Goal: Information Seeking & Learning: Learn about a topic

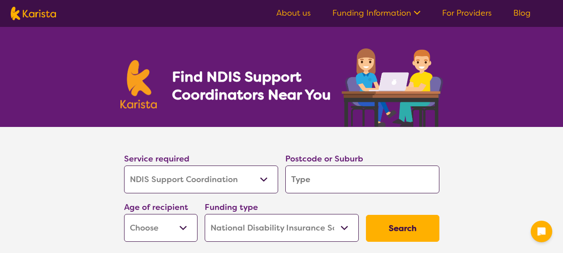
select select "NDIS Support Coordination"
select select "NDIS"
select select "NDIS Support Coordination"
select select "NDIS"
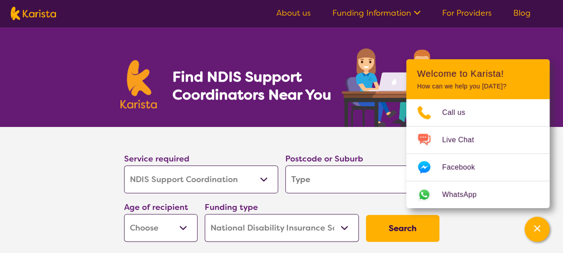
click at [60, 173] on section "Service required Allied Health Assistant Assessment ([MEDICAL_DATA] or [MEDICAL…" at bounding box center [281, 198] width 563 height 143
click at [262, 180] on select "Allied Health Assistant Assessment ([MEDICAL_DATA] or [MEDICAL_DATA]) Behaviour…" at bounding box center [201, 179] width 154 height 28
click at [124, 165] on select "Allied Health Assistant Assessment ([MEDICAL_DATA] or [MEDICAL_DATA]) Behaviour…" at bounding box center [201, 179] width 154 height 28
click at [399, 229] on button "Search" at bounding box center [402, 228] width 73 height 27
click at [352, 176] on input "search" at bounding box center [362, 179] width 154 height 28
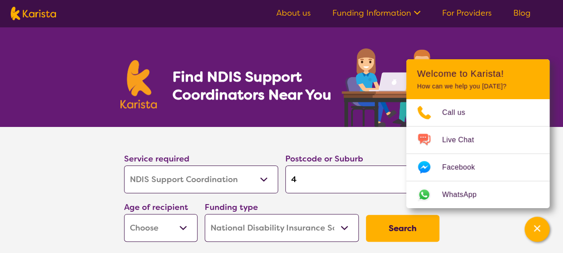
type input "40"
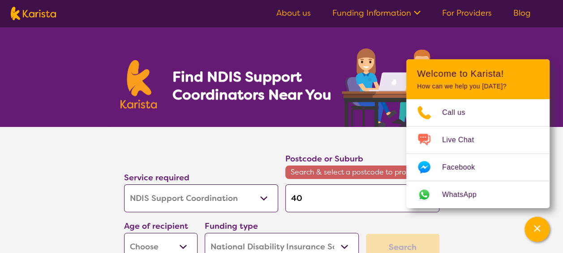
type input "40"
type input "4"
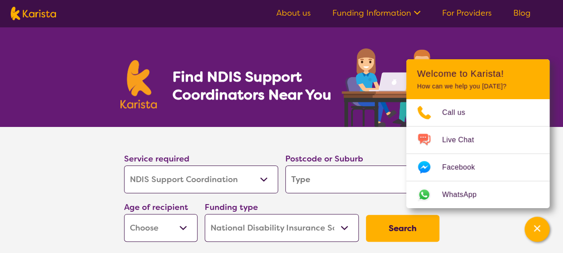
type input "4"
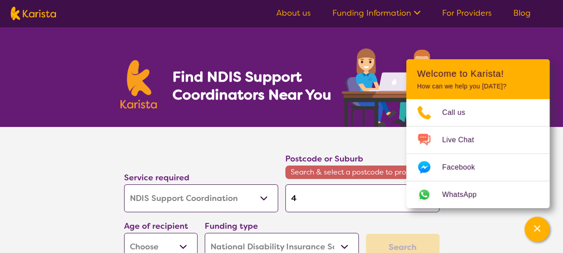
type input "40"
type input "400"
type input "4000"
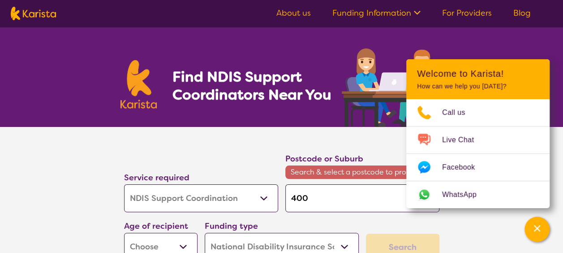
type input "4000"
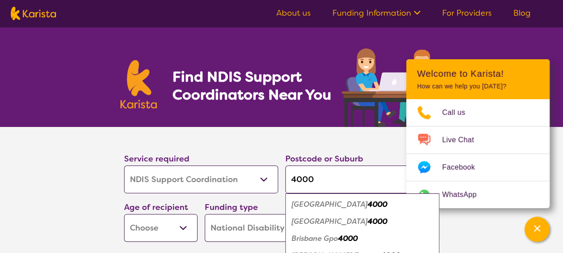
type input "4000"
click at [382, 202] on em "4000" at bounding box center [378, 203] width 20 height 9
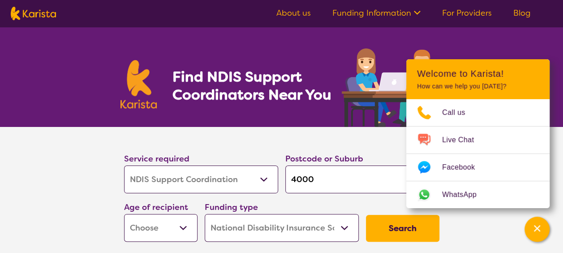
click at [397, 224] on button "Search" at bounding box center [402, 228] width 73 height 27
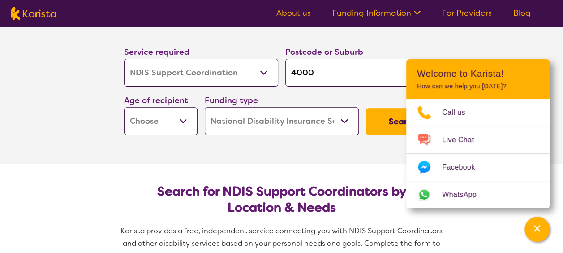
click at [187, 125] on select "Early Childhood - 0 to 9 Child - 10 to 11 Adolescent - 12 to 17 Adult - 18 to 6…" at bounding box center [160, 121] width 73 height 28
select select "AG"
click at [124, 107] on select "Early Childhood - 0 to 9 Child - 10 to 11 Adolescent - 12 to 17 Adult - 18 to 6…" at bounding box center [160, 121] width 73 height 28
select select "AG"
click at [179, 128] on select "Early Childhood - 0 to 9 Child - 10 to 11 Adolescent - 12 to 17 Adult - 18 to 6…" at bounding box center [160, 121] width 73 height 28
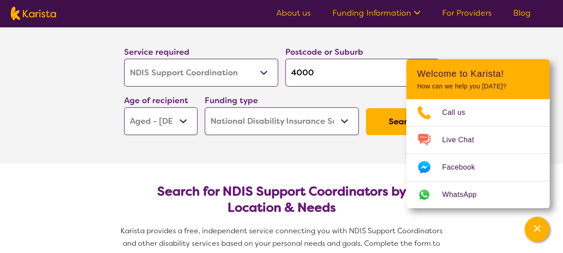
select select "AD"
click at [124, 107] on select "Early Childhood - 0 to 9 Child - 10 to 11 Adolescent - 12 to 17 Adult - 18 to 6…" at bounding box center [160, 121] width 73 height 28
select select "AD"
click at [385, 119] on button "Search" at bounding box center [402, 121] width 73 height 27
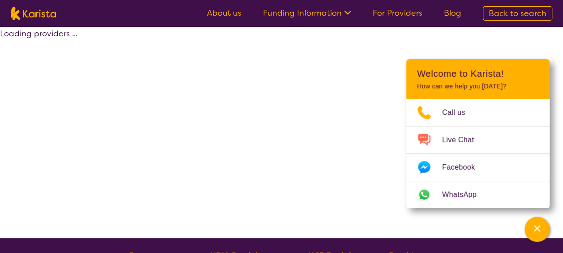
select select "by_score"
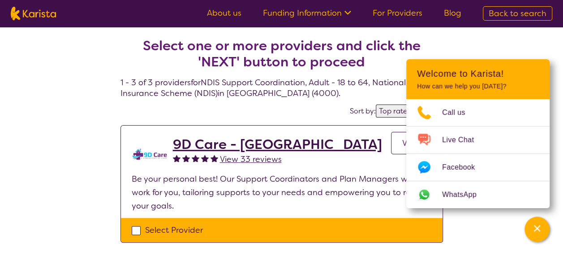
select select "NDIS Support Coordination"
select select "AD"
select select "NDIS"
select select "NDIS Support Coordination"
select select "AD"
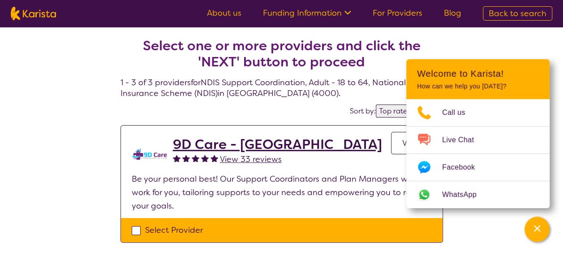
select select "NDIS"
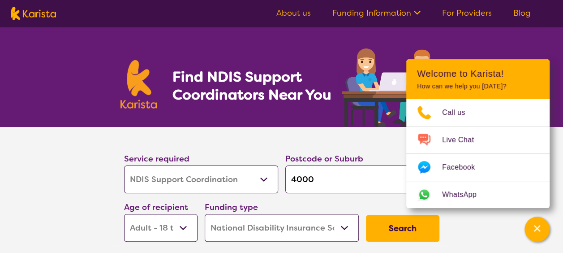
scroll to position [104, 0]
